Goal: Task Accomplishment & Management: Manage account settings

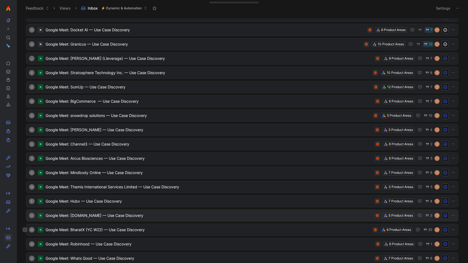
scroll to position [91, 0]
click at [199, 229] on span "Google Meet: BharatX (YC W22) — Use Case Discovery" at bounding box center [207, 229] width 325 height 7
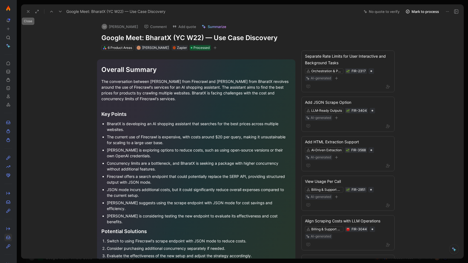
click at [28, 13] on icon at bounding box center [28, 11] width 4 height 4
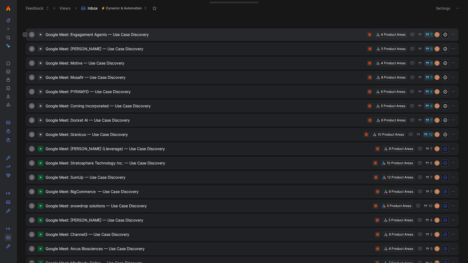
click at [106, 35] on span "Google Meet: Engagement Agents — Use Case Discovery" at bounding box center [204, 34] width 319 height 7
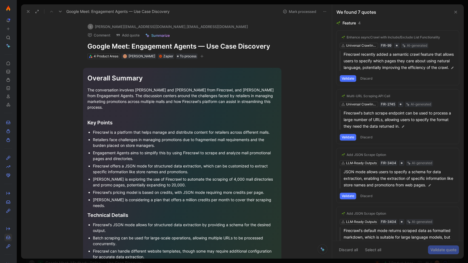
click at [29, 12] on use at bounding box center [28, 11] width 2 height 2
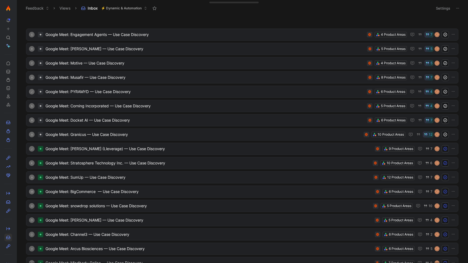
click at [9, 10] on img "button" at bounding box center [7, 7] width 5 height 5
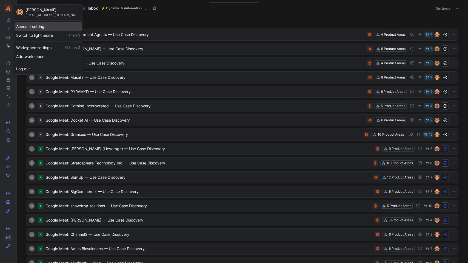
click at [40, 27] on div "Account settings" at bounding box center [48, 26] width 67 height 9
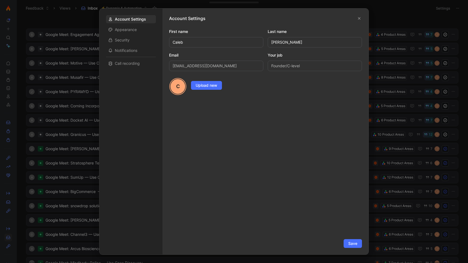
click at [10, 20] on div at bounding box center [234, 131] width 468 height 263
